Goal: Task Accomplishment & Management: Manage account settings

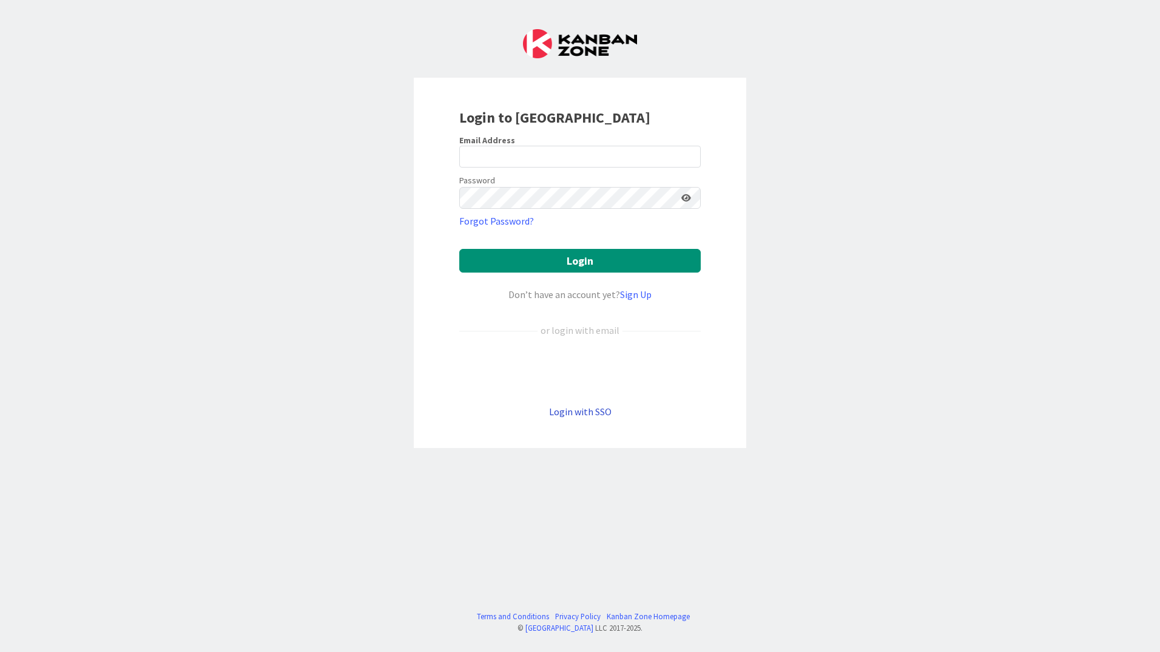
click at [594, 405] on link "Login with SSO" at bounding box center [580, 411] width 63 height 12
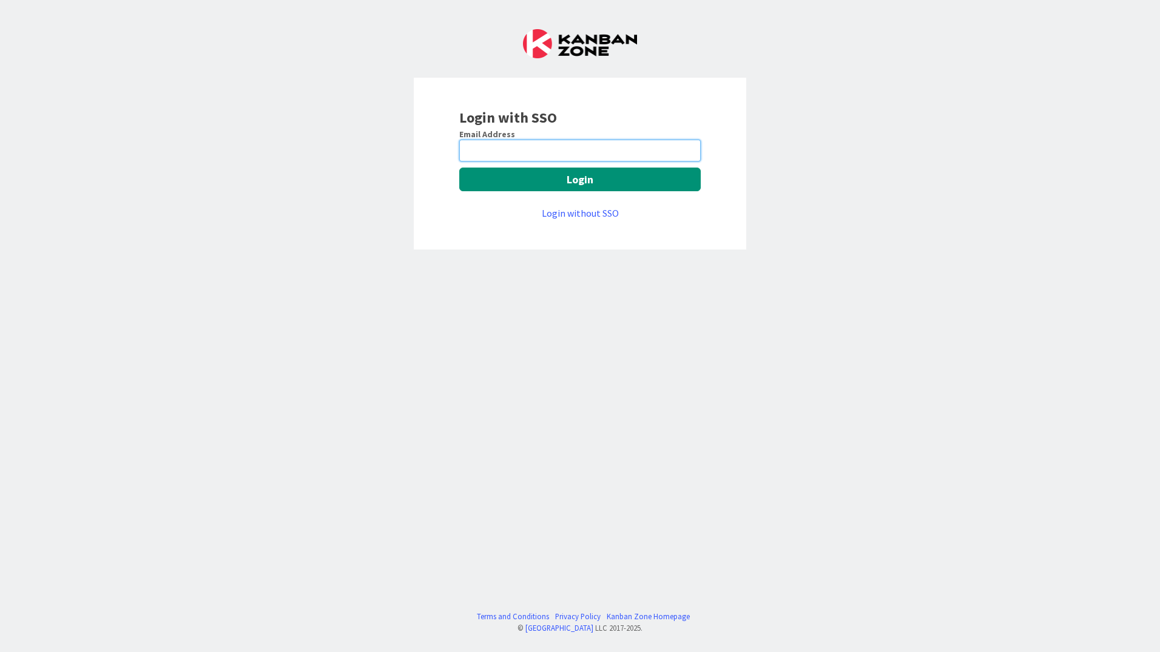
click at [560, 146] on input "email" at bounding box center [580, 151] width 242 height 22
type input "[EMAIL_ADDRESS][PERSON_NAME][DOMAIN_NAME]"
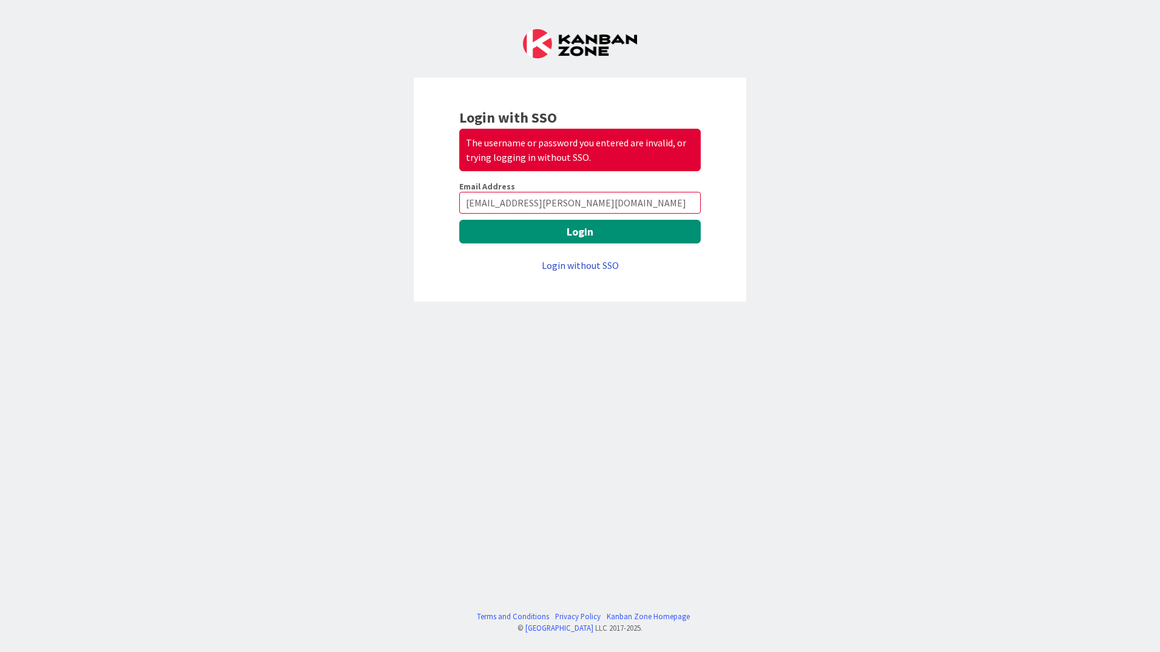
click at [572, 264] on link "Login without SSO" at bounding box center [580, 265] width 77 height 12
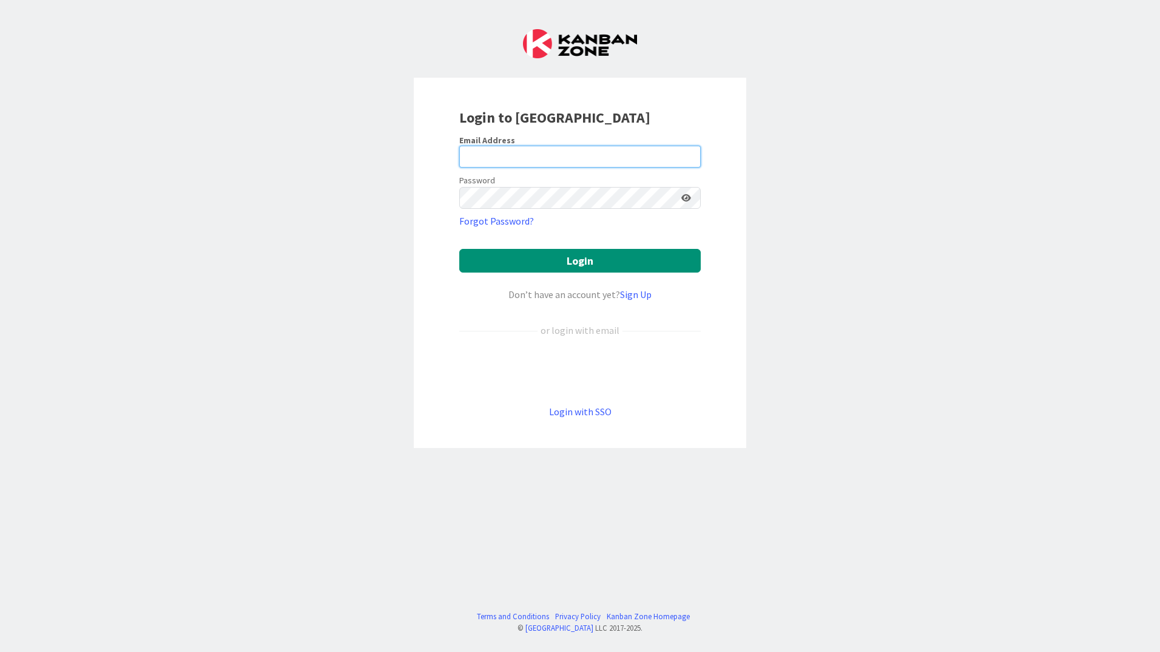
click at [549, 156] on input "email" at bounding box center [580, 157] width 242 height 22
type input "[EMAIL_ADDRESS][PERSON_NAME][DOMAIN_NAME]"
click at [459, 249] on button "Login" at bounding box center [580, 261] width 242 height 24
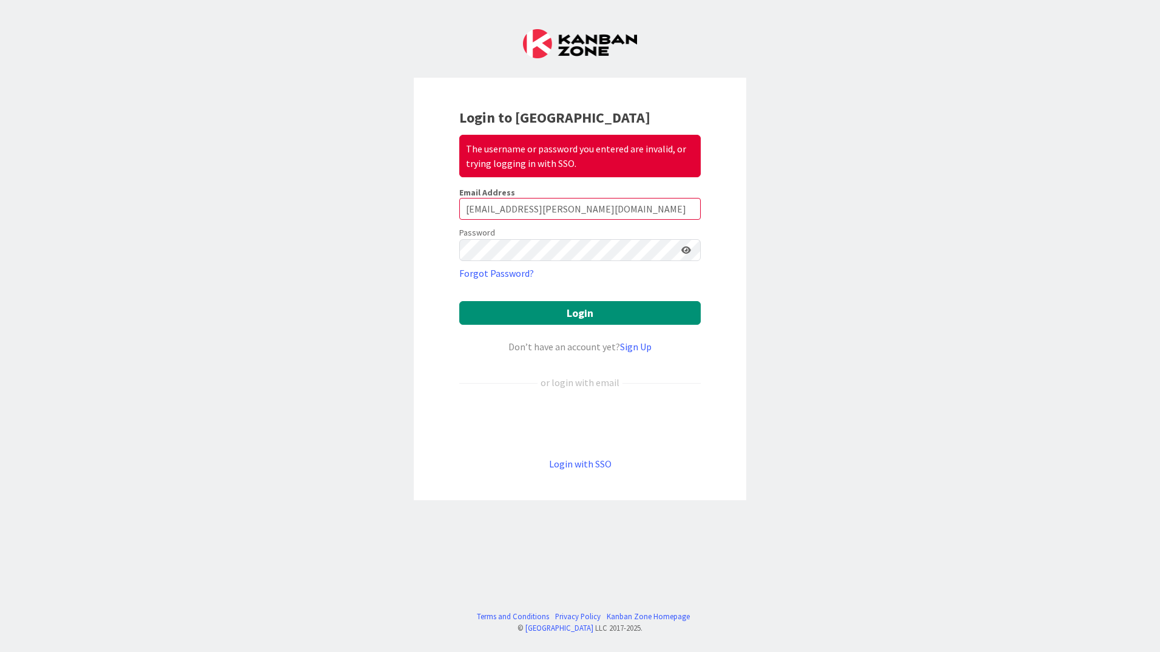
click at [687, 253] on icon at bounding box center [686, 250] width 10 height 8
click at [368, 252] on div "Login to Kanban Zone The username or password you entered are invalid, or tryin…" at bounding box center [580, 326] width 1160 height 652
click at [459, 301] on button "Login" at bounding box center [580, 313] width 242 height 24
